Goal: Obtain resource: Download file/media

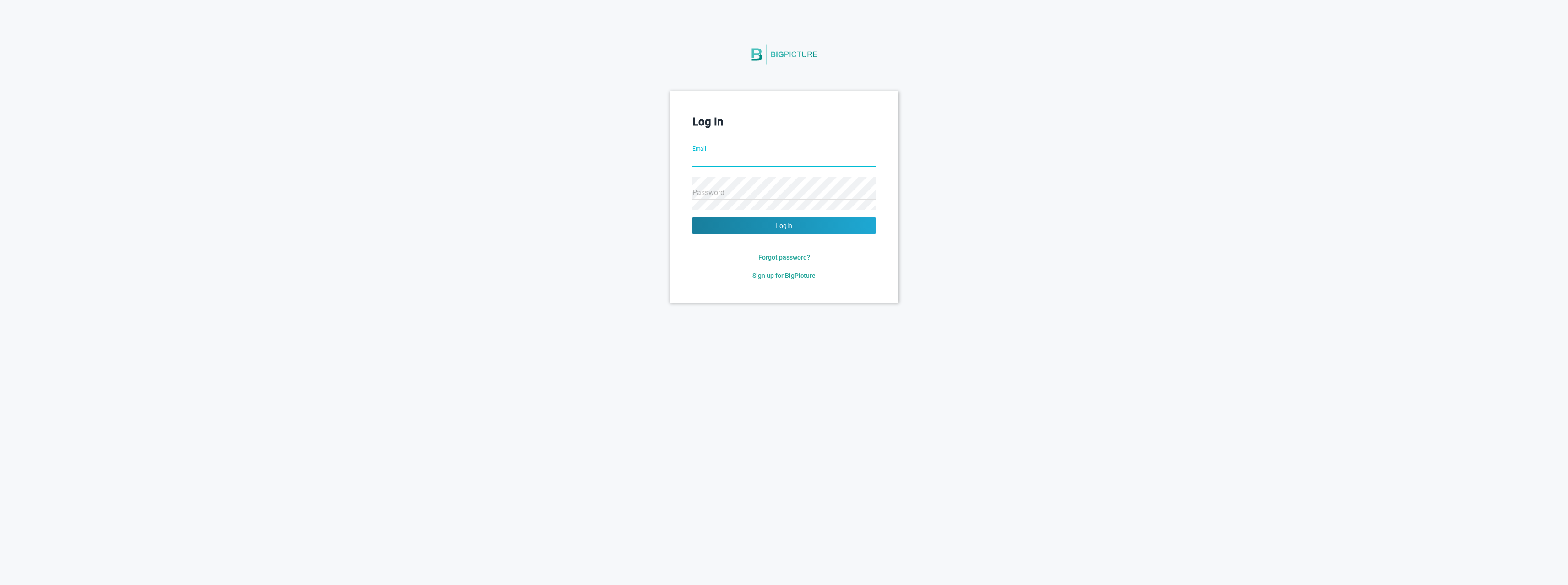
click at [699, 156] on input "Email" at bounding box center [784, 160] width 183 height 33
click at [0, 303] on com-1password-button at bounding box center [0, 303] width 0 height 0
type input "[EMAIL_ADDRESS][DOMAIN_NAME]"
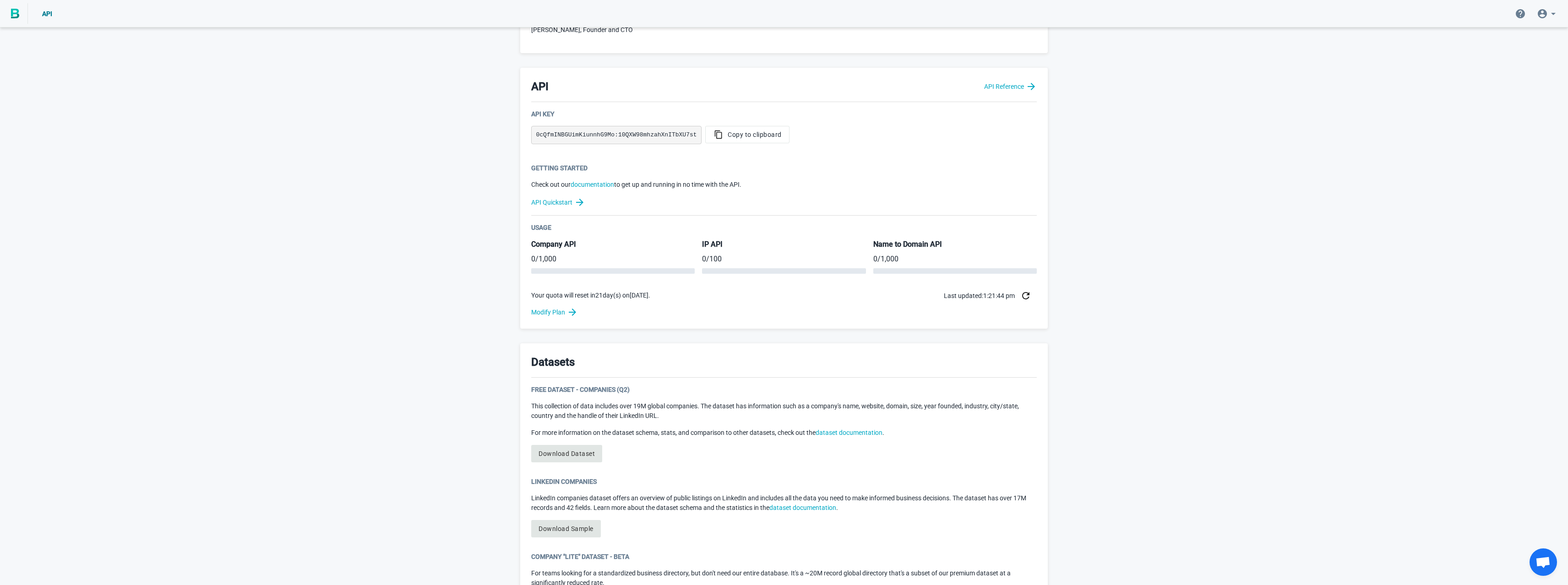
scroll to position [287, 0]
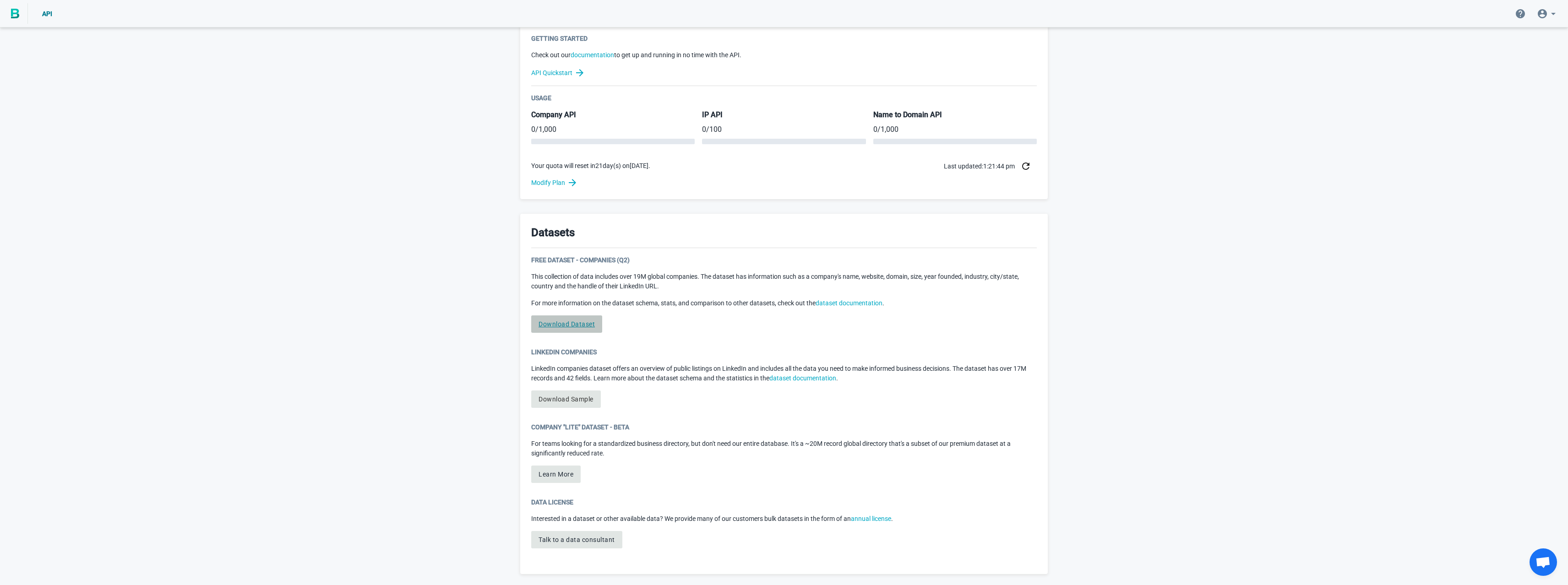
click at [561, 321] on link "Download Dataset" at bounding box center [567, 324] width 71 height 18
click at [562, 399] on link "Download Sample" at bounding box center [566, 399] width 69 height 18
click at [476, 355] on div "Welcome to BigPicture! You’re now one of nearly 5,000 companies relying on BigP…" at bounding box center [784, 163] width 1568 height 843
click at [564, 324] on link "Download Dataset" at bounding box center [567, 324] width 71 height 18
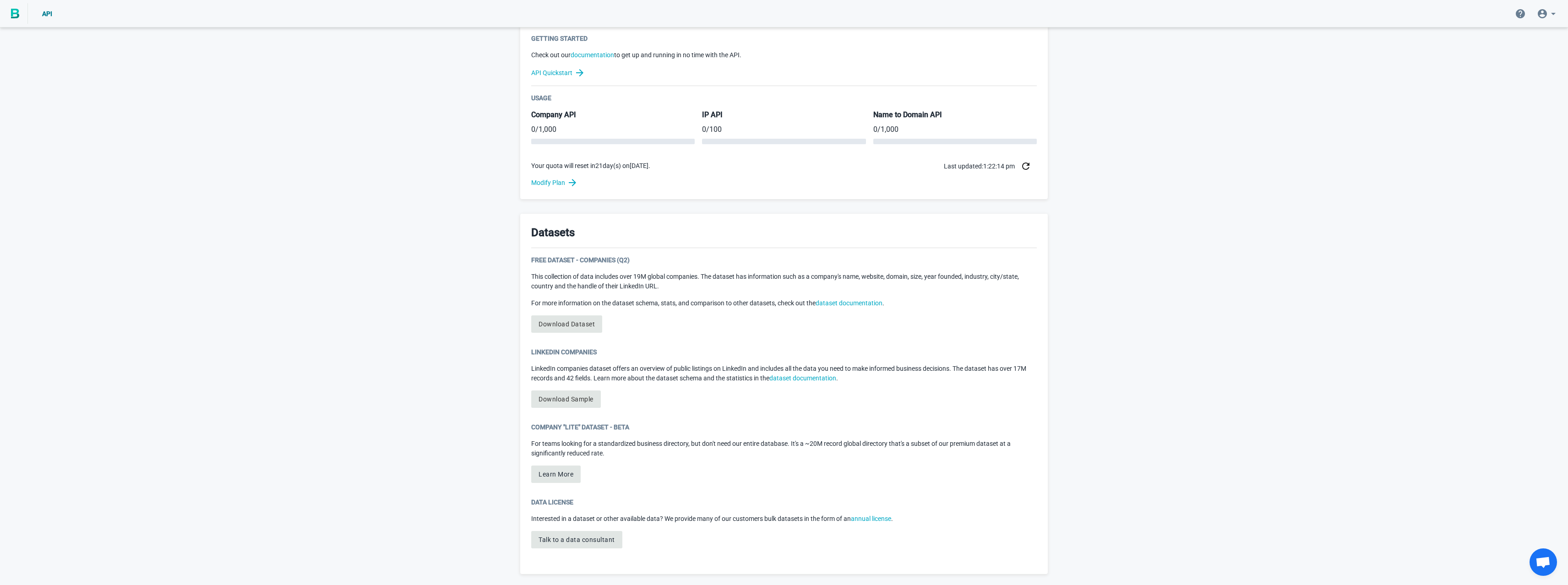
click at [416, 338] on div "Welcome to BigPicture! You’re now one of nearly 5,000 companies relying on BigP…" at bounding box center [784, 163] width 1568 height 843
click at [548, 324] on link "Download Dataset" at bounding box center [567, 324] width 71 height 18
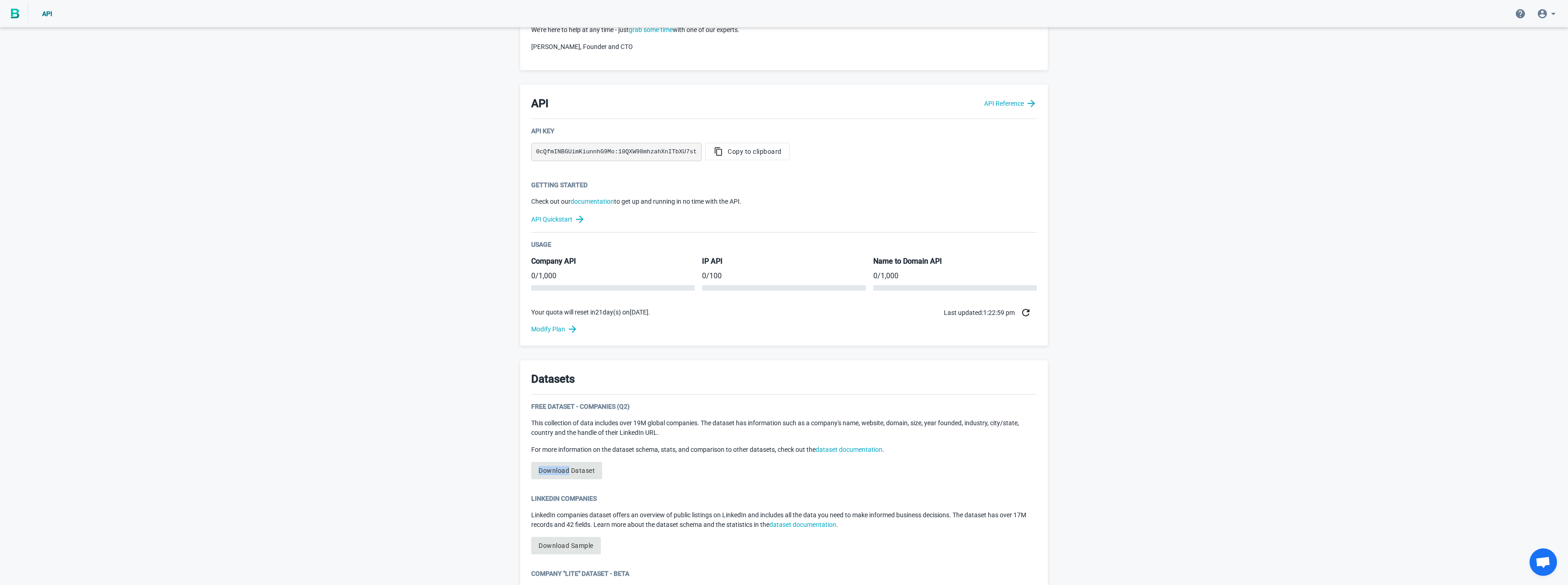
scroll to position [0, 0]
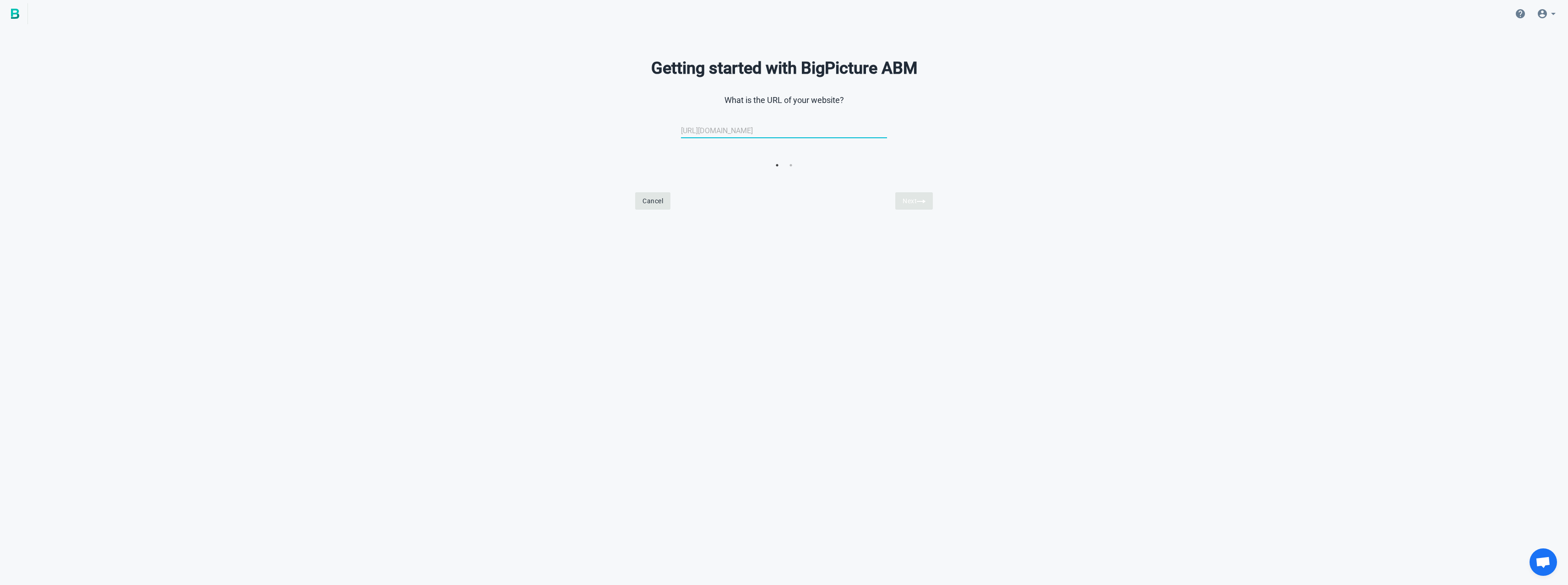
click at [265, 80] on div "Getting started with BigPicture ABM What is the URL of your website? [URL][DOMA…" at bounding box center [784, 122] width 1568 height 186
